Goal: Transaction & Acquisition: Book appointment/travel/reservation

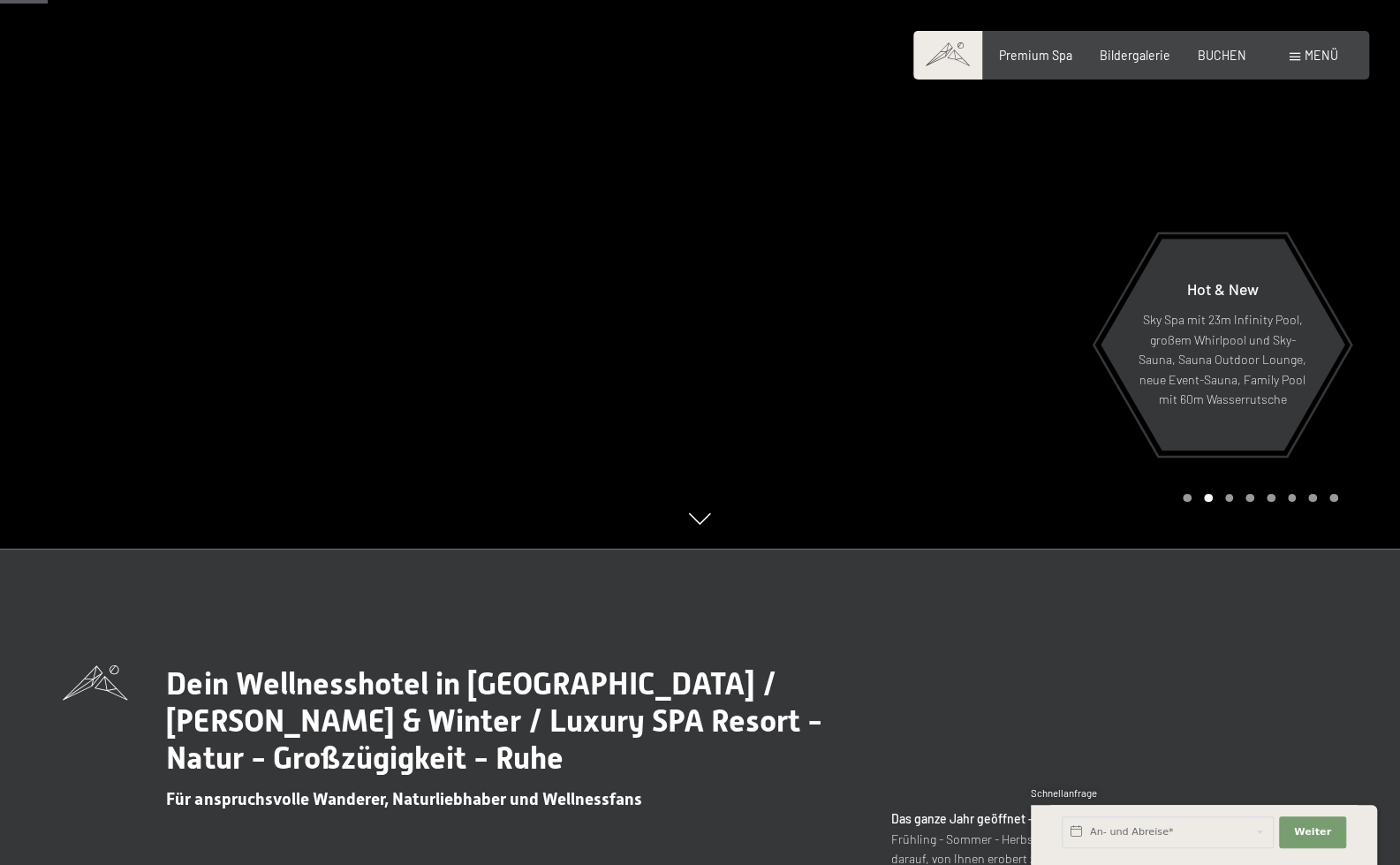
scroll to position [319, 0]
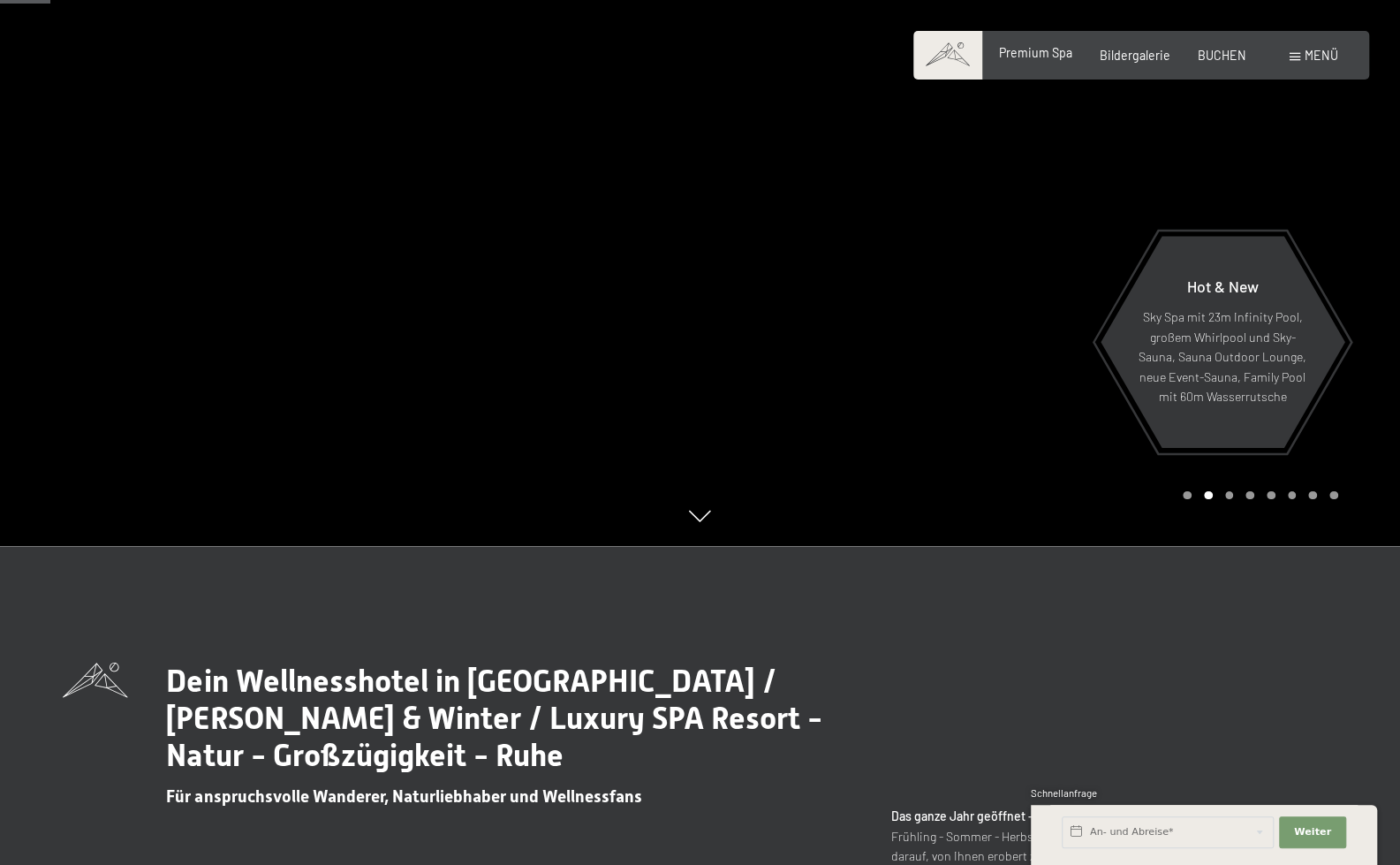
click at [1028, 49] on span "Premium Spa" at bounding box center [1035, 52] width 73 height 15
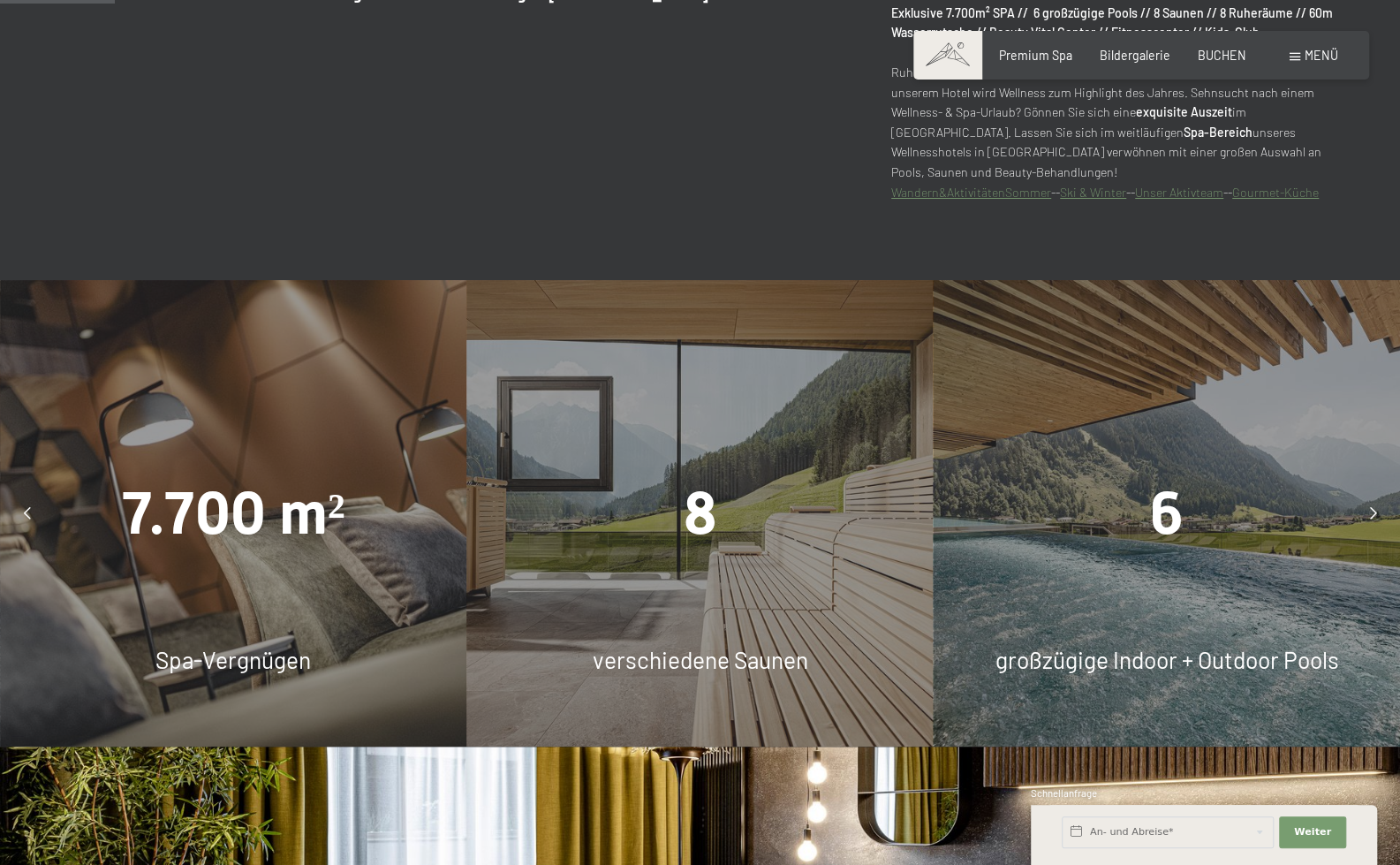
scroll to position [1296, 0]
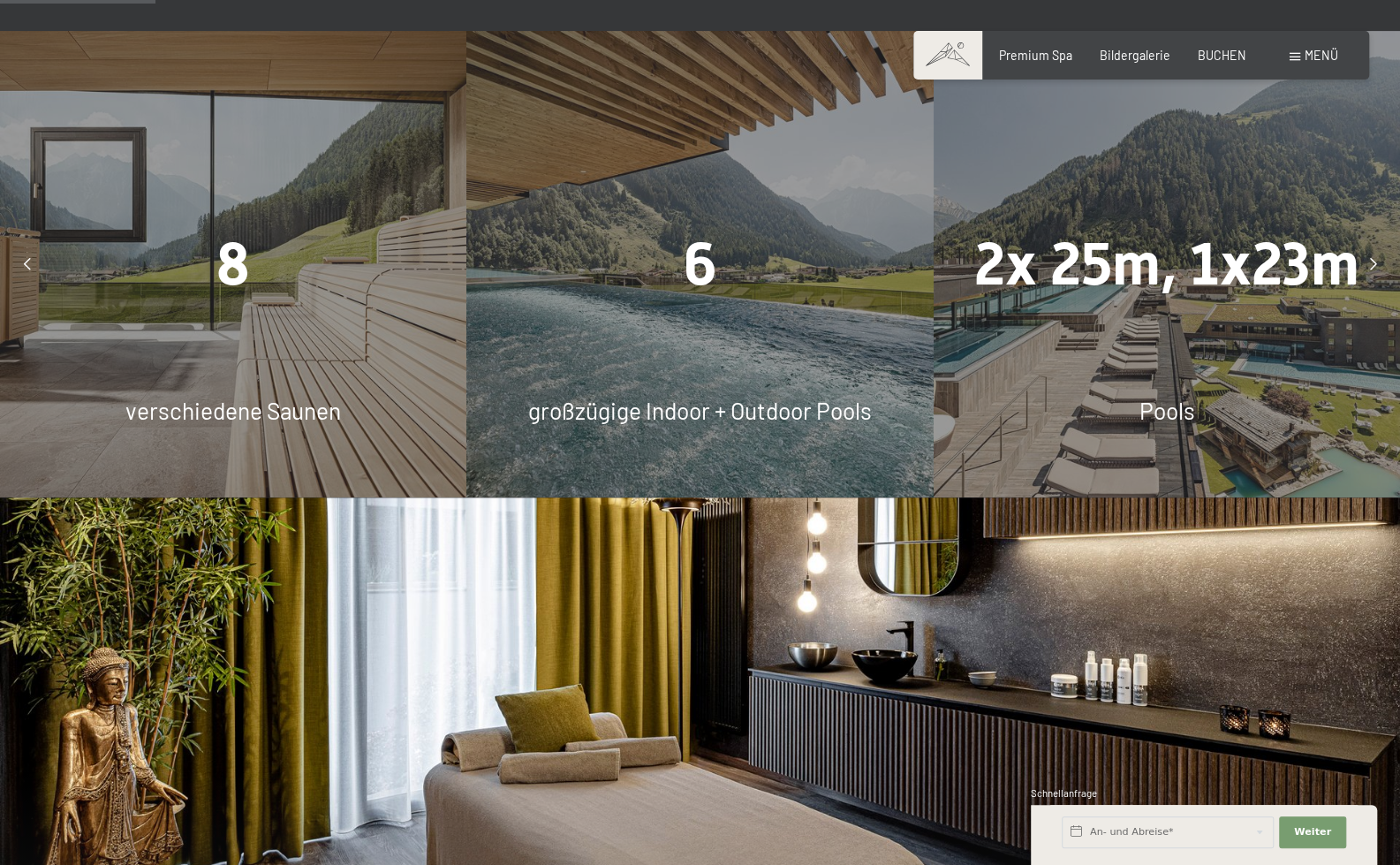
click at [682, 300] on div "6" at bounding box center [700, 263] width 466 height 83
click at [697, 264] on span "6" at bounding box center [700, 263] width 34 height 69
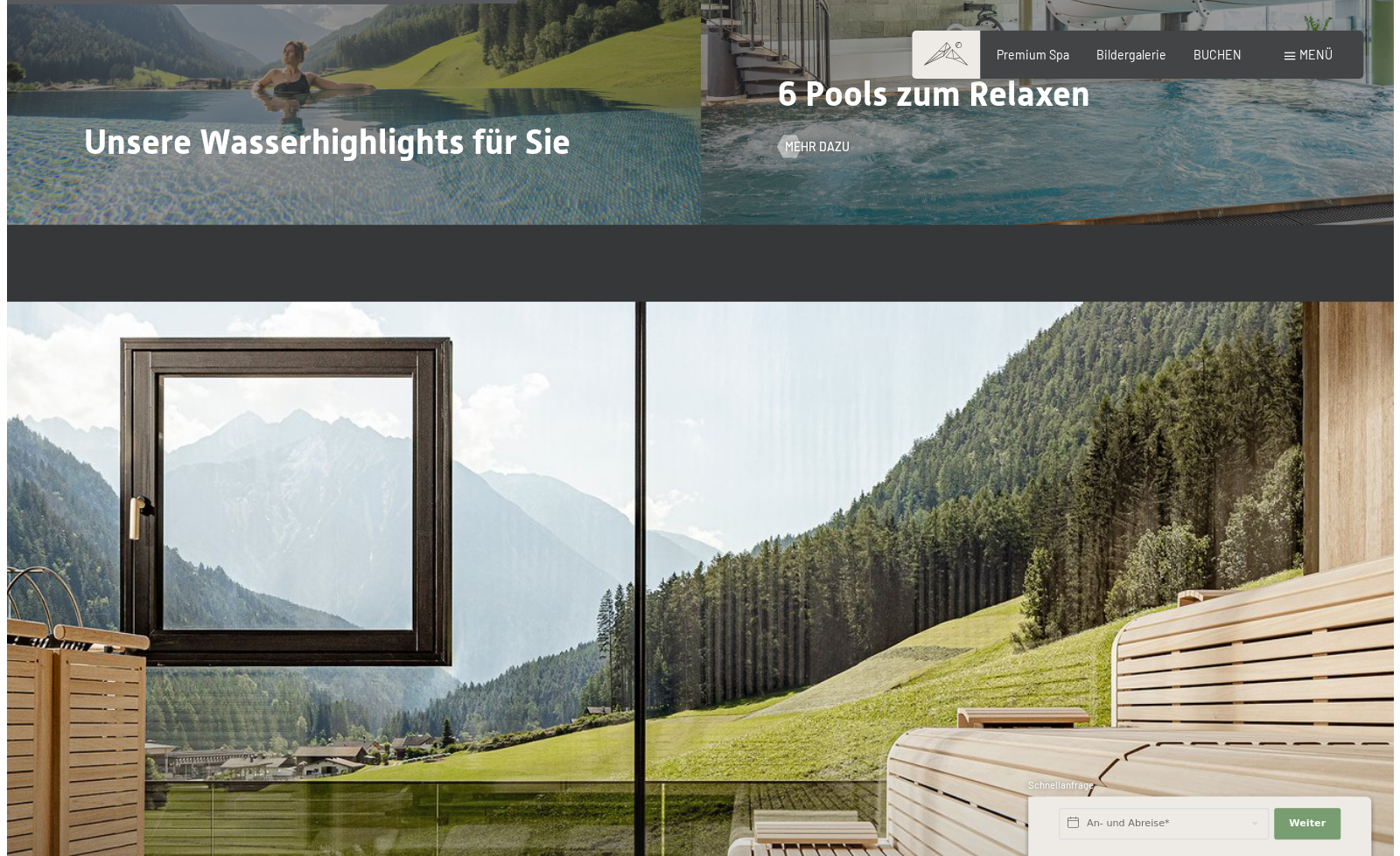
scroll to position [4277, 0]
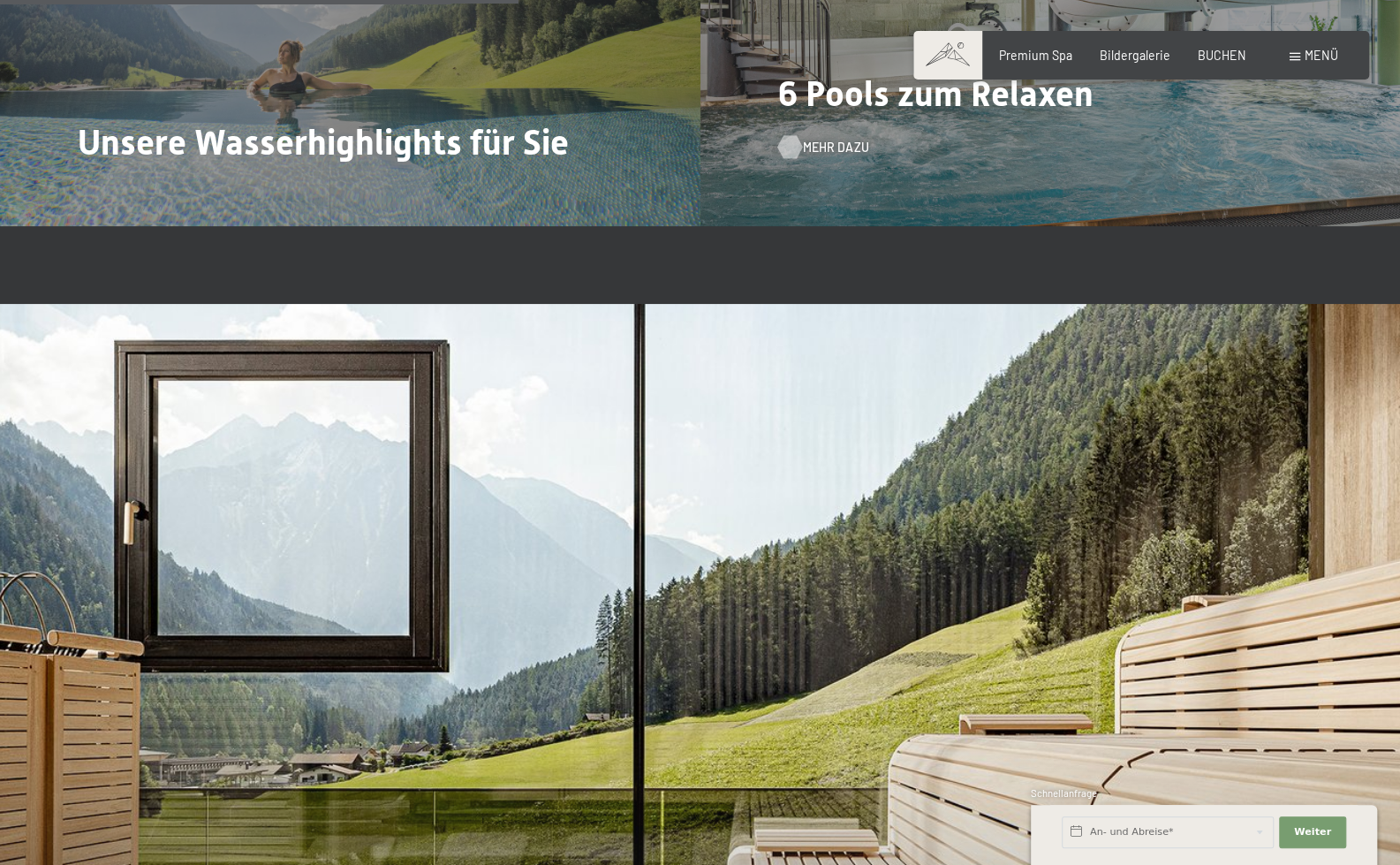
click at [803, 150] on span "Mehr dazu" at bounding box center [836, 148] width 65 height 17
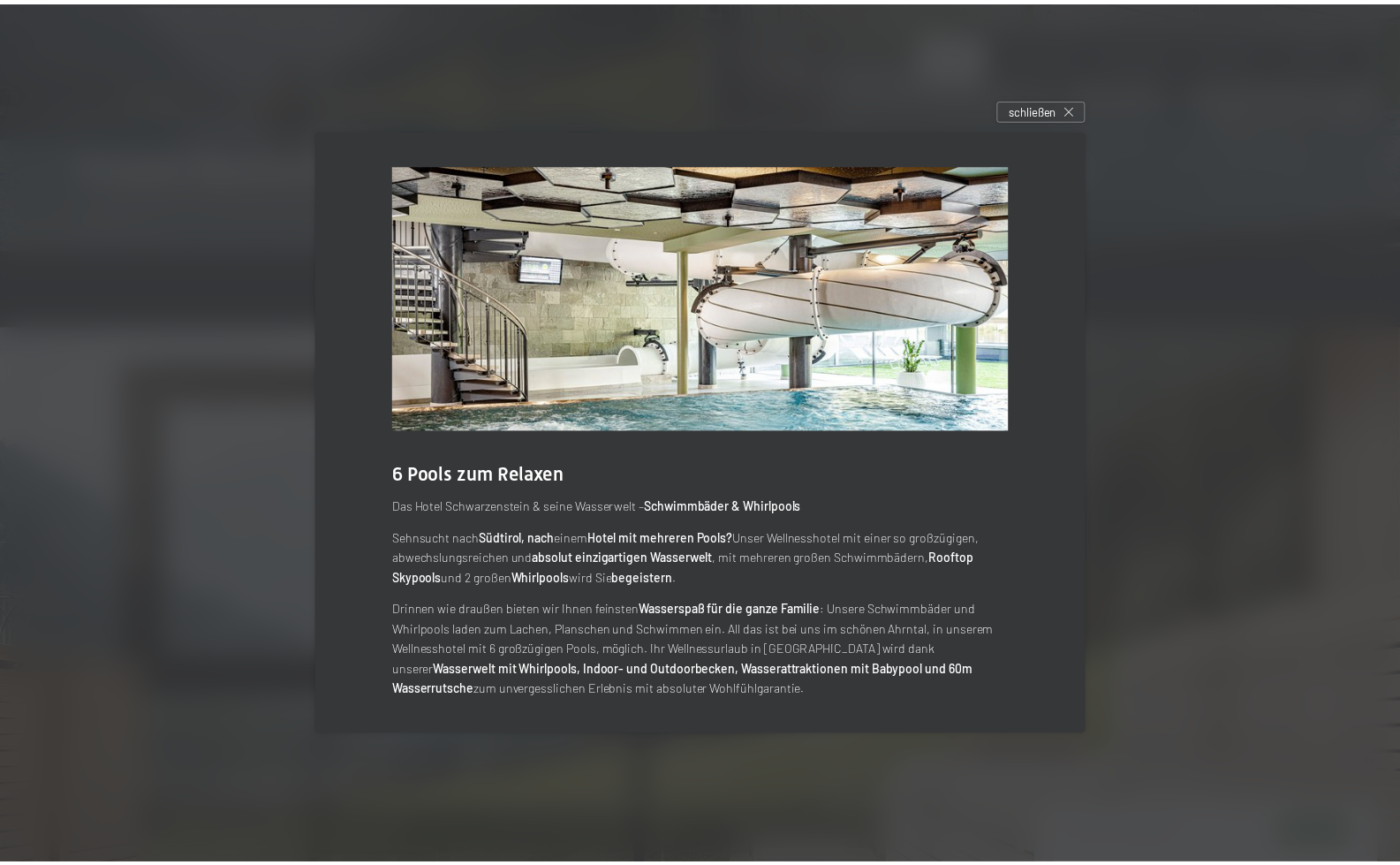
scroll to position [4321, 0]
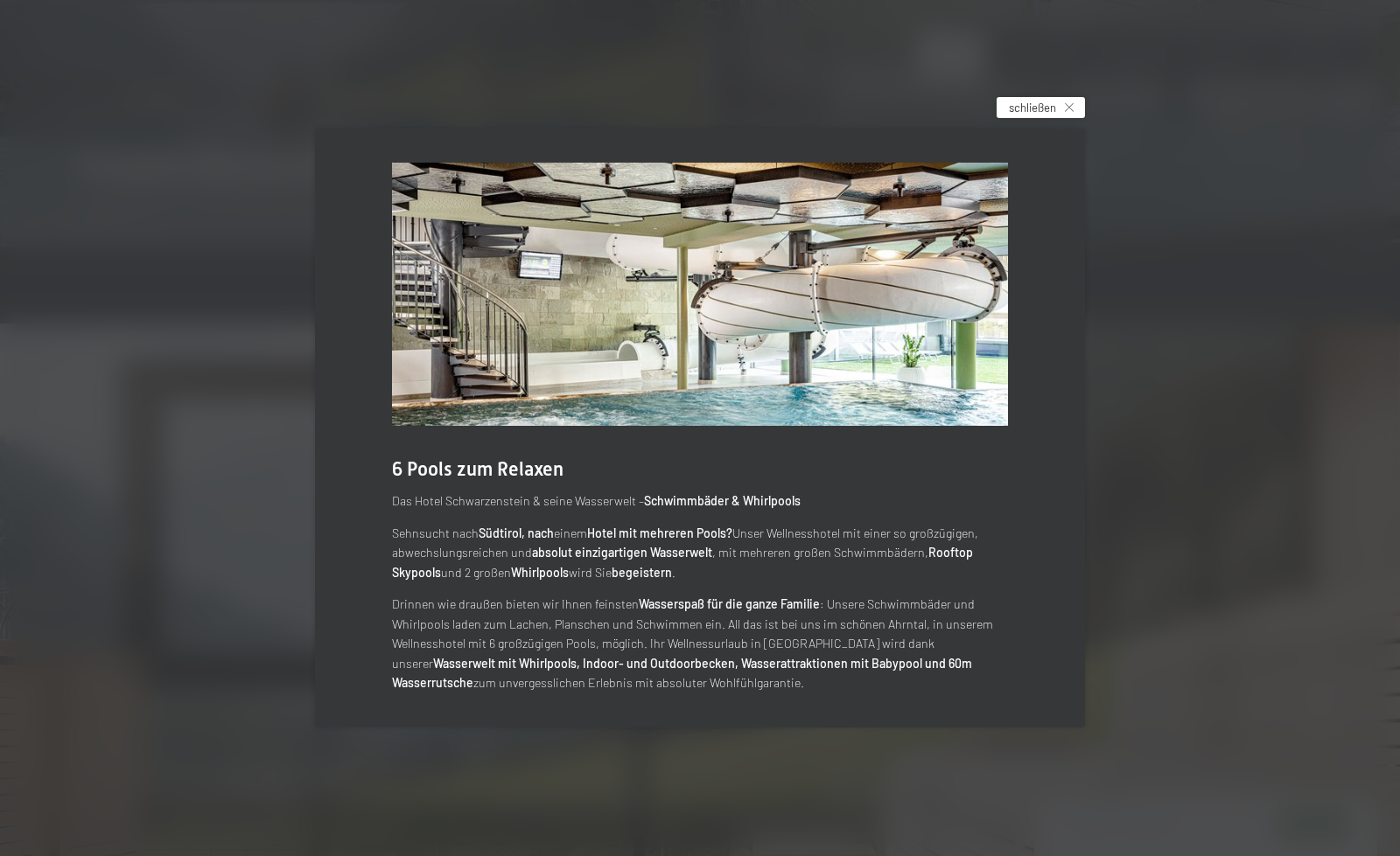
click at [1034, 106] on span "schließen" at bounding box center [1031, 108] width 47 height 15
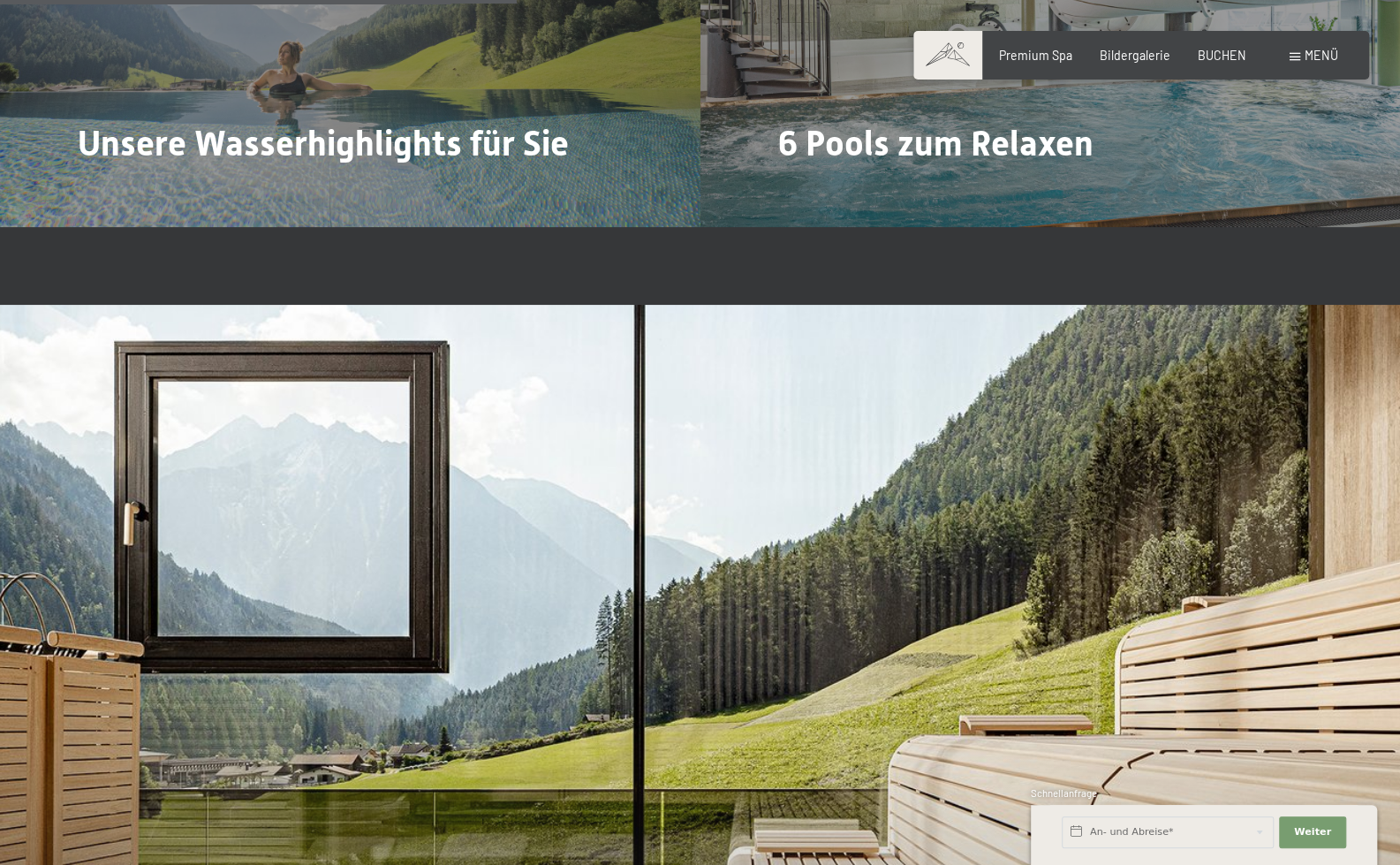
click at [1194, 64] on div "Buchen Anfragen Premium Spa Bildergalerie BUCHEN Menü DE IT EN Gutschein Bilder…" at bounding box center [1141, 55] width 393 height 17
click at [1244, 59] on span "BUCHEN" at bounding box center [1222, 52] width 49 height 15
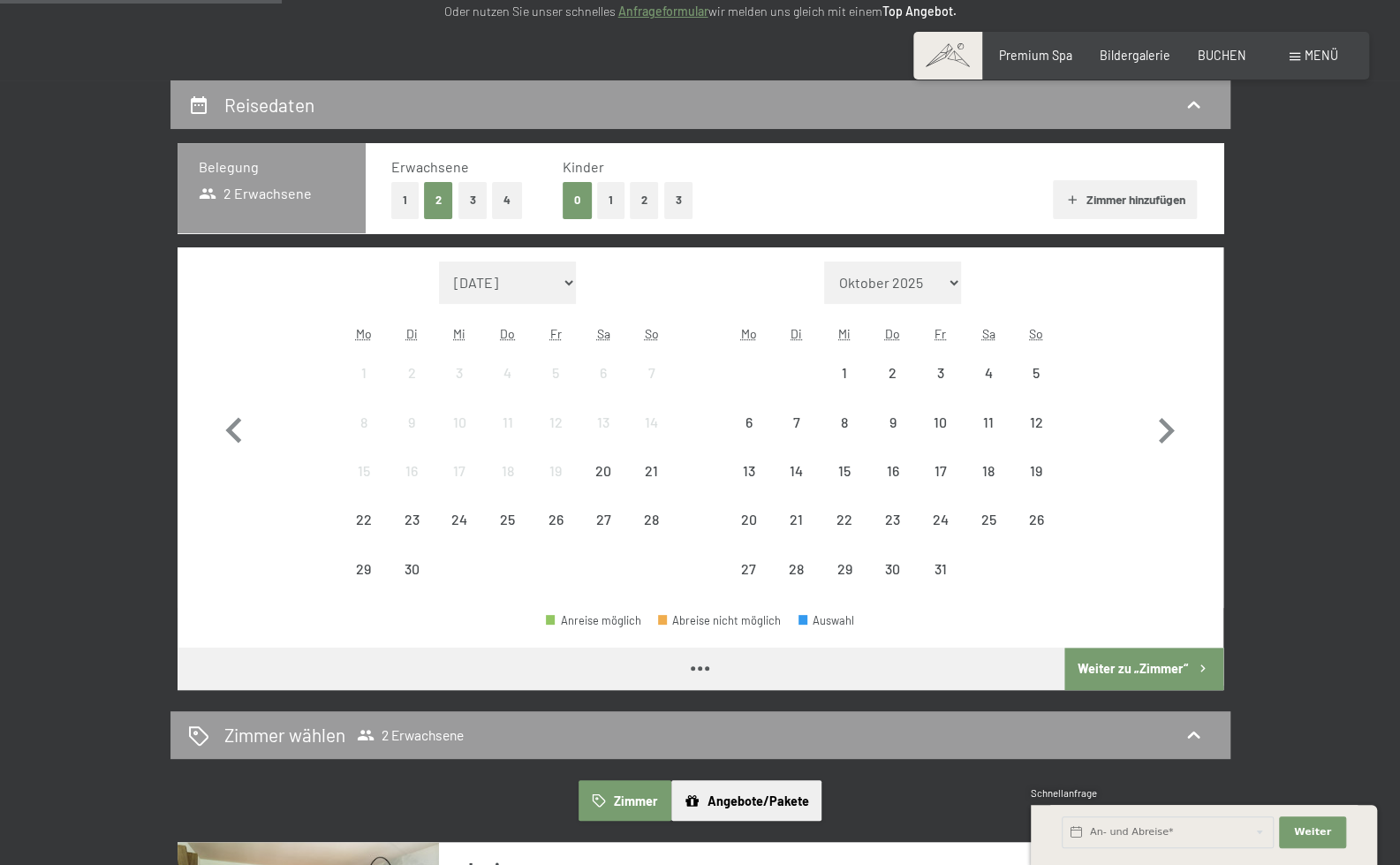
scroll to position [311, 0]
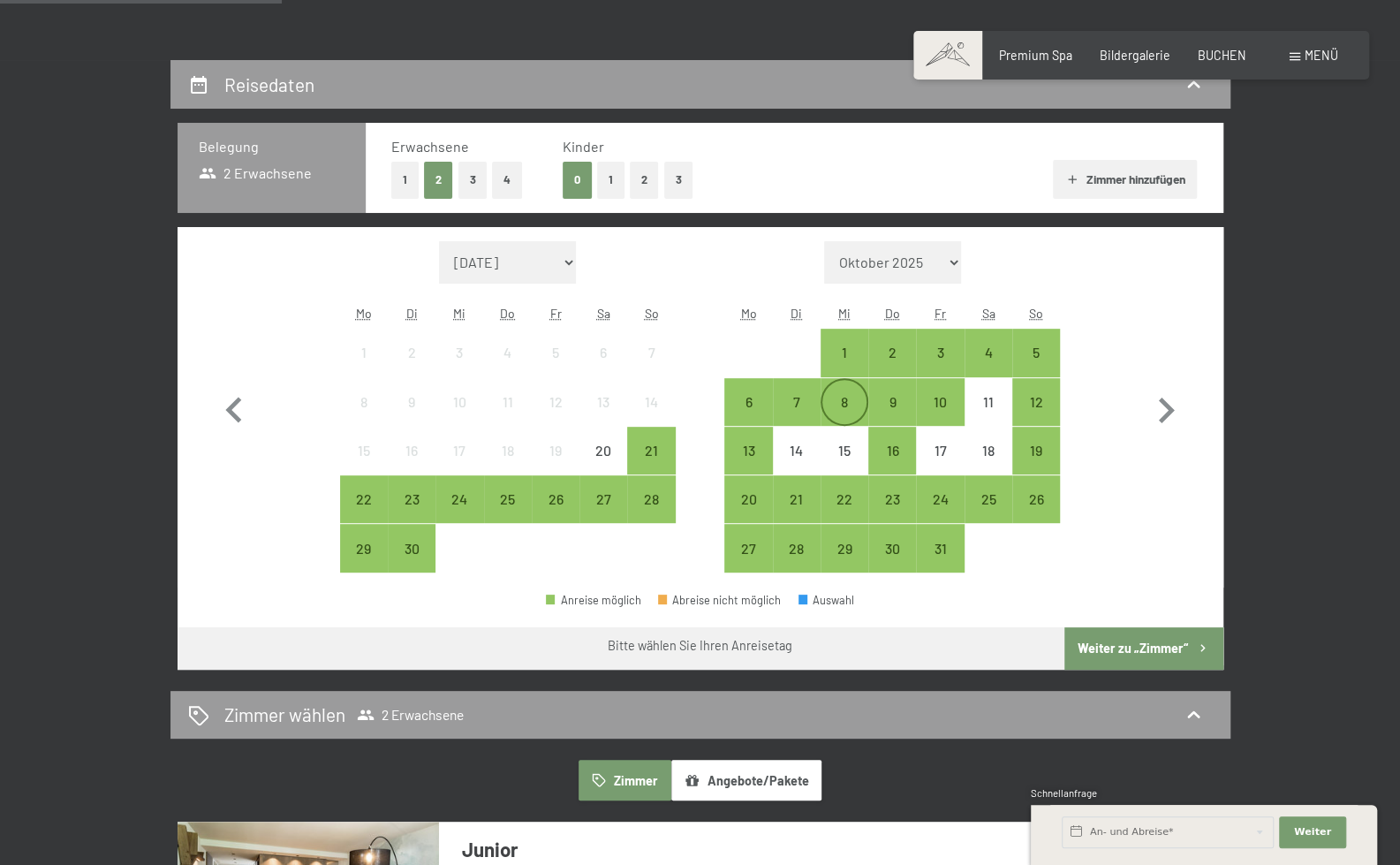
click at [851, 388] on div "8" at bounding box center [844, 401] width 44 height 44
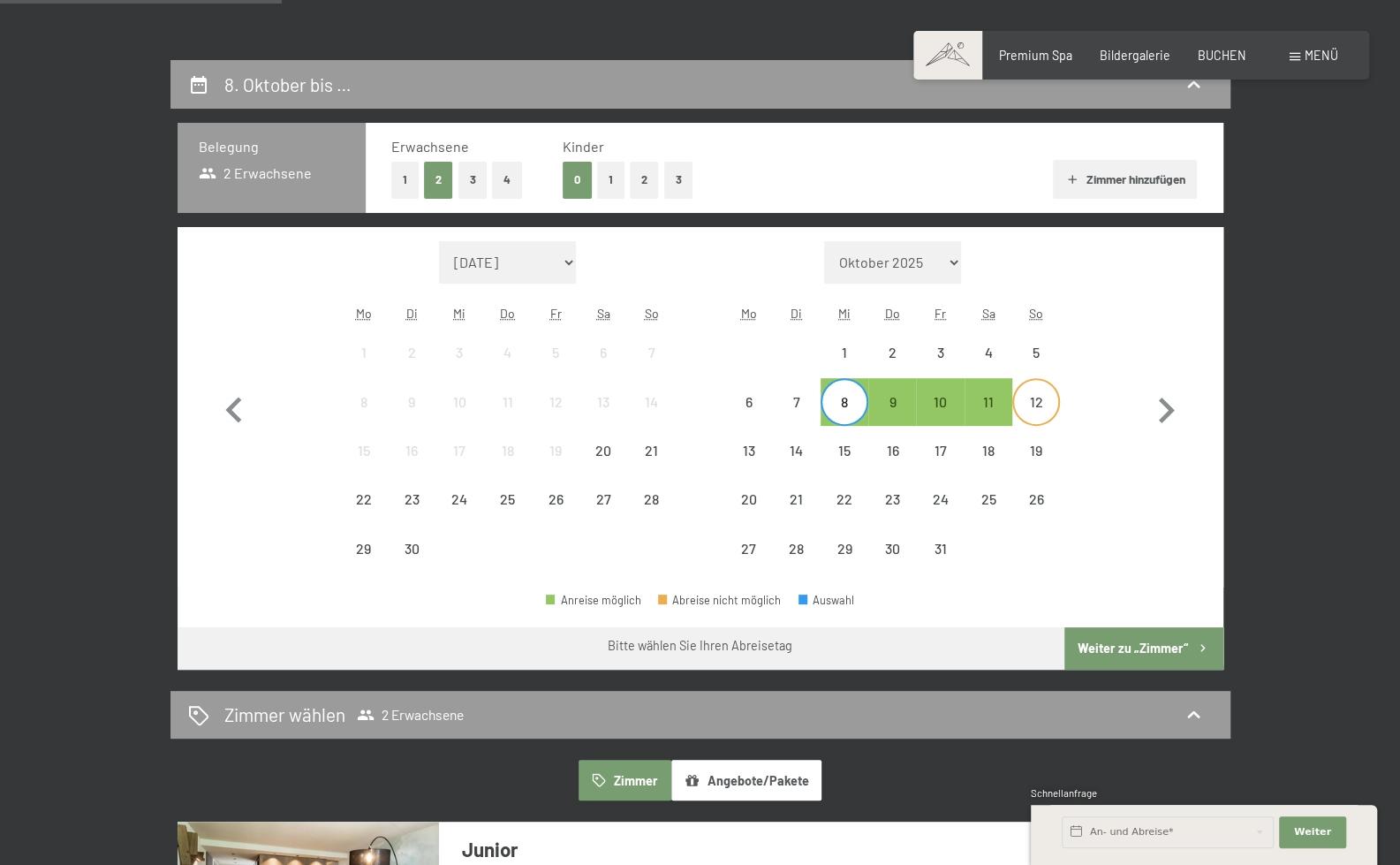
click at [1030, 395] on div "12" at bounding box center [1036, 416] width 44 height 44
